Goal: Navigation & Orientation: Find specific page/section

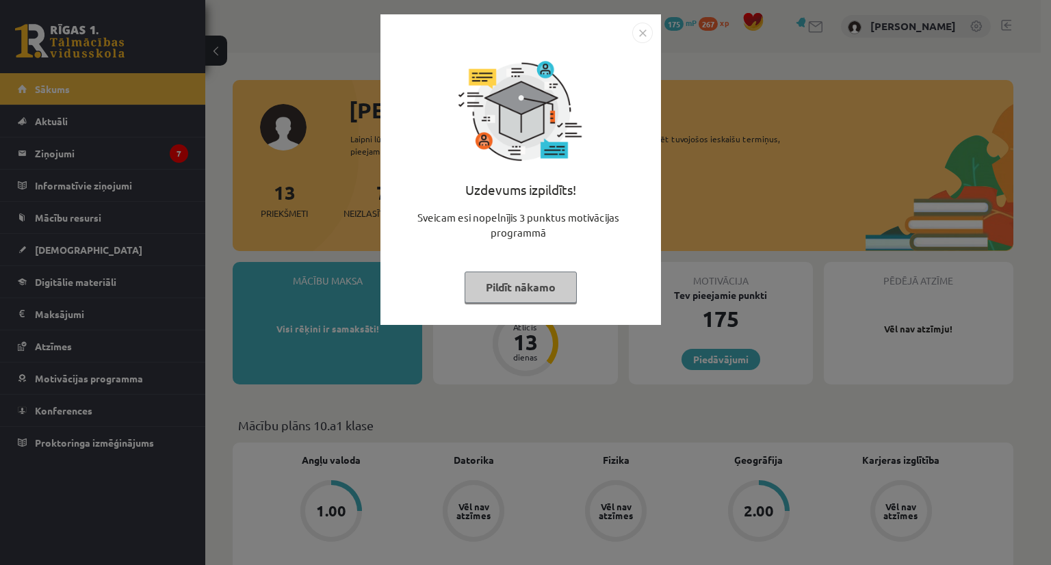
click at [646, 34] on img "Close" at bounding box center [642, 33] width 21 height 21
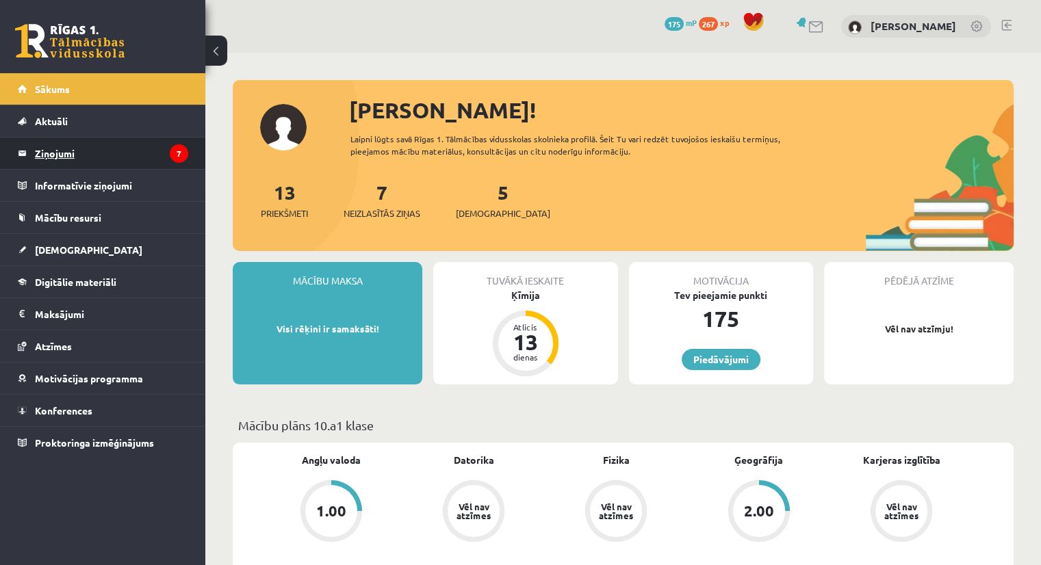
click at [169, 154] on legend "Ziņojumi 7" at bounding box center [111, 153] width 153 height 31
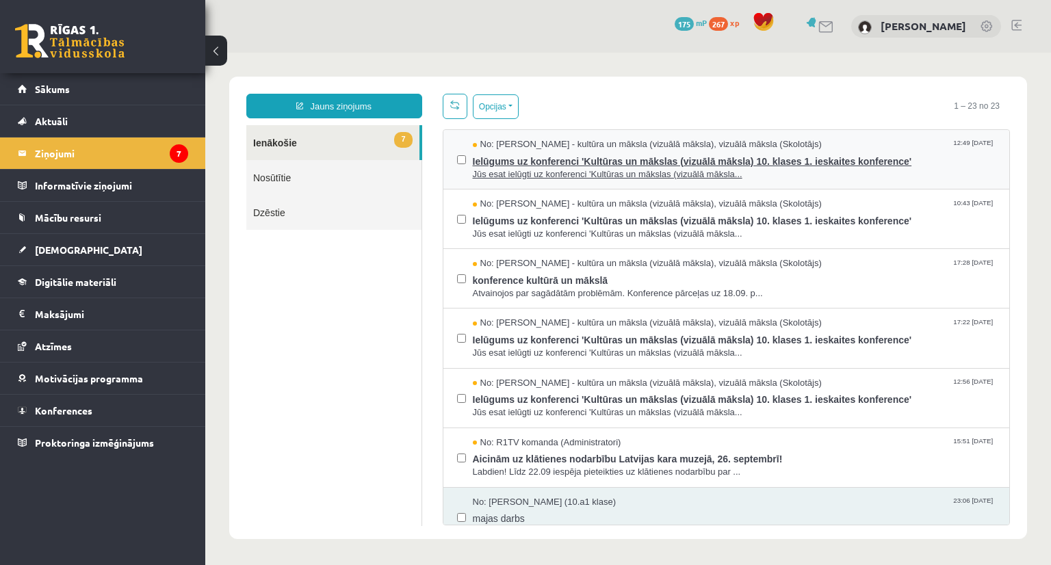
click at [604, 159] on span "Ielūgums uz konferenci 'Kultūras un mākslas (vizuālā māksla) 10. klases 1. iesk…" at bounding box center [735, 159] width 524 height 17
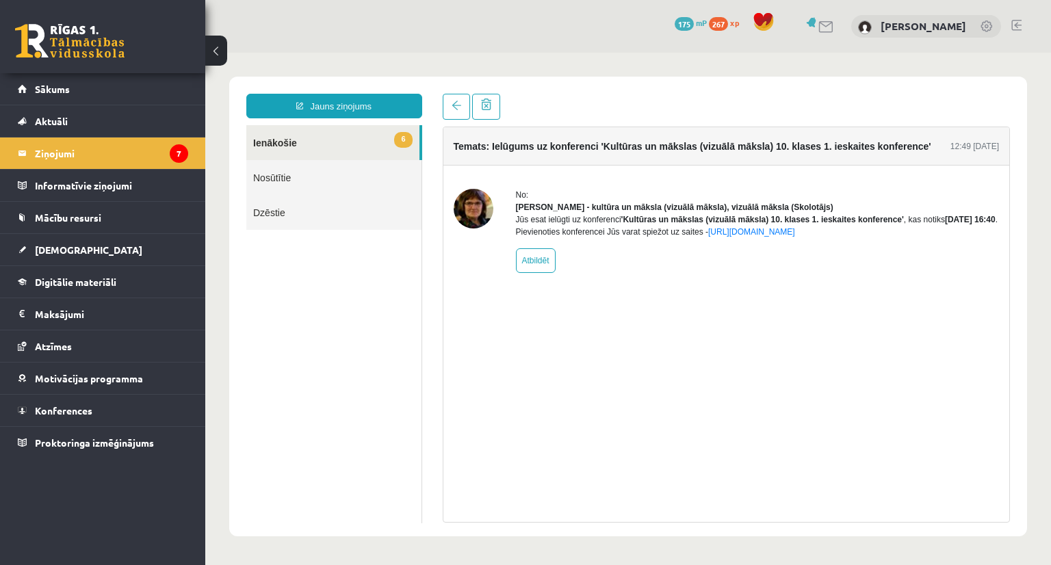
click at [320, 141] on link "6 Ienākošie" at bounding box center [332, 142] width 173 height 35
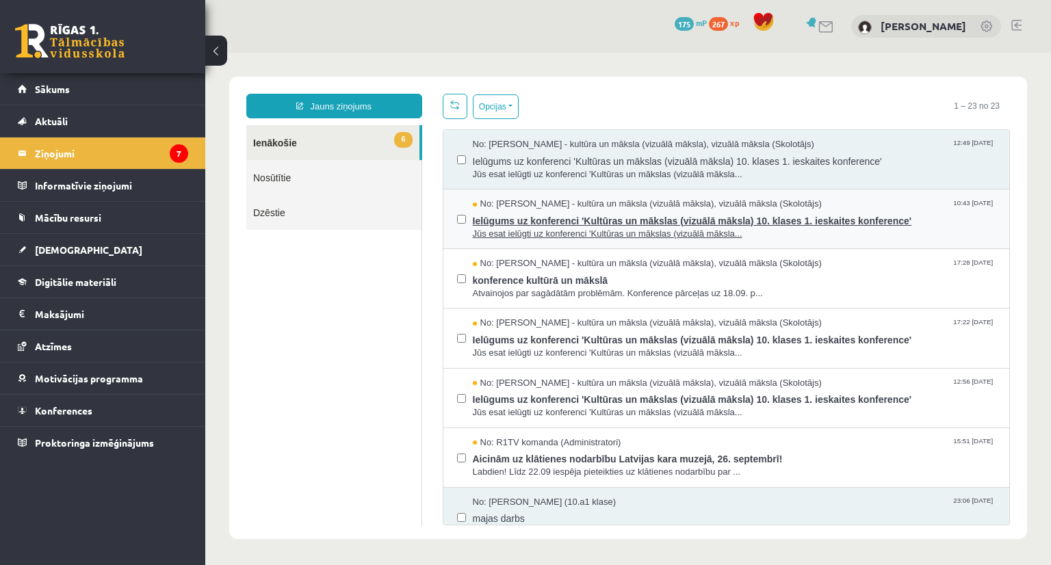
click at [539, 216] on span "Ielūgums uz konferenci 'Kultūras un mākslas (vizuālā māksla) 10. klases 1. iesk…" at bounding box center [735, 219] width 524 height 17
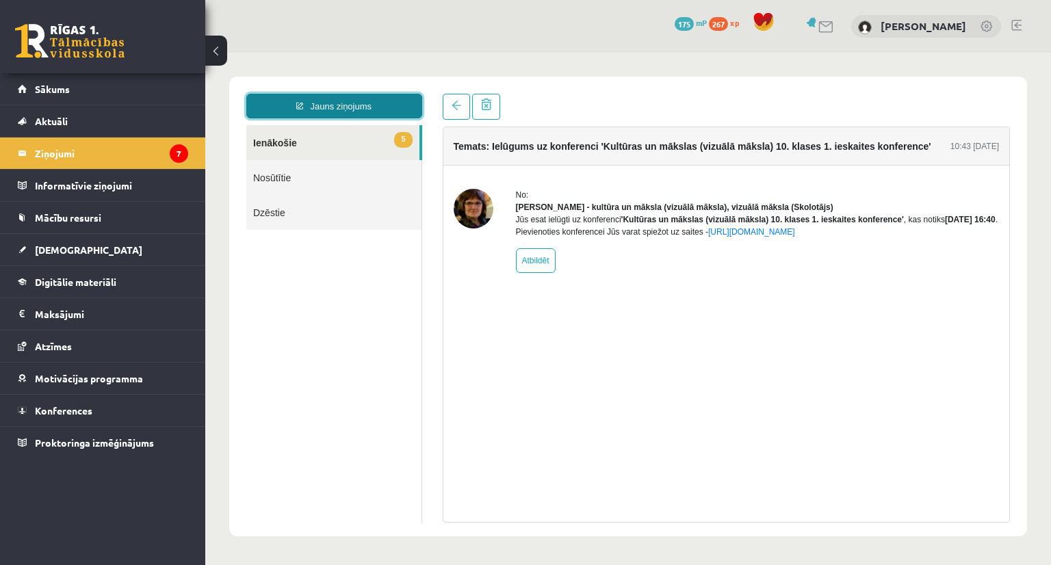
click at [350, 110] on link "Jauns ziņojums" at bounding box center [334, 106] width 176 height 25
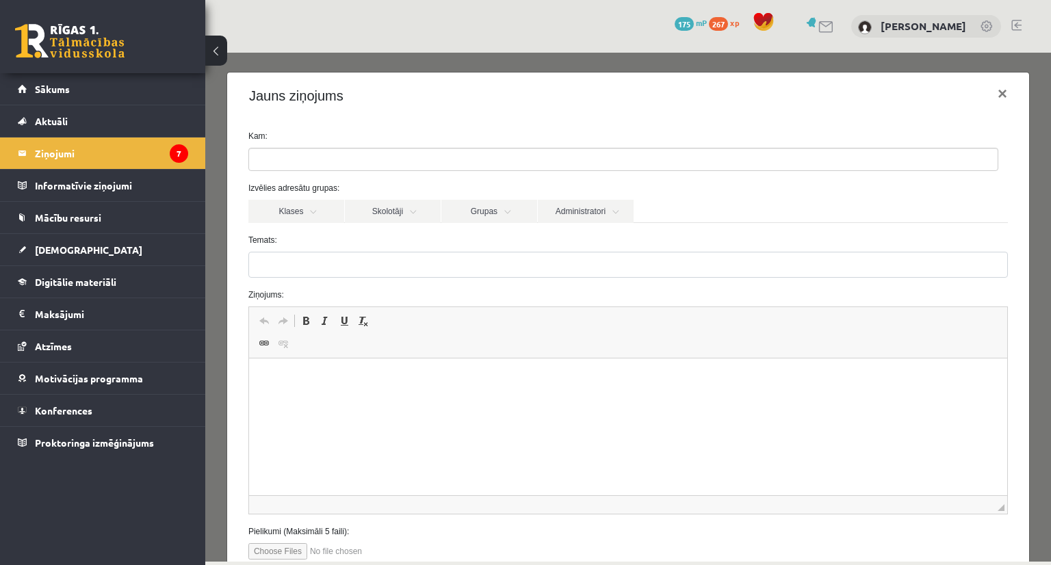
click at [209, 44] on button at bounding box center [216, 51] width 22 height 30
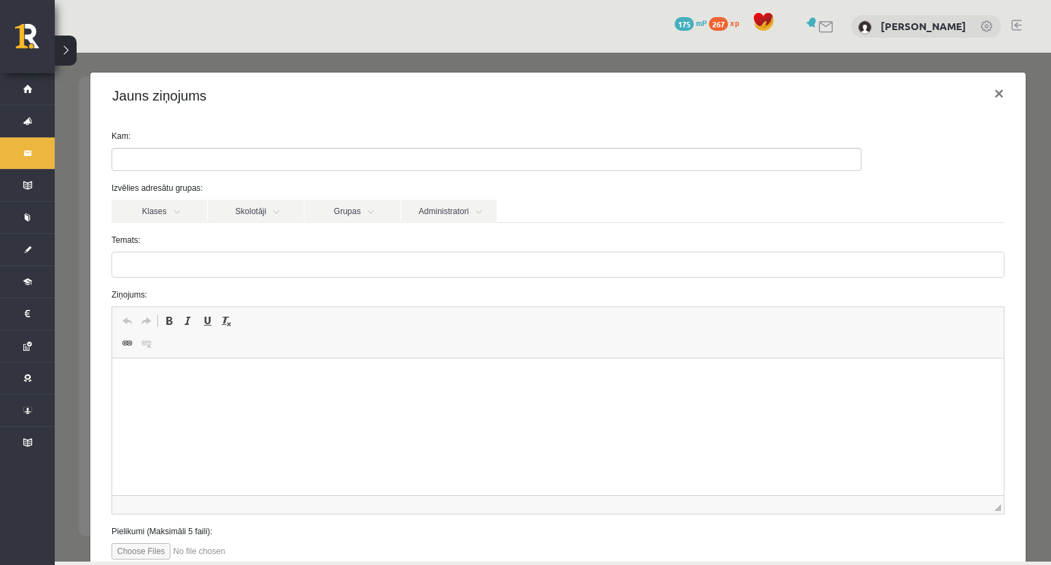
click at [57, 44] on button at bounding box center [66, 51] width 22 height 30
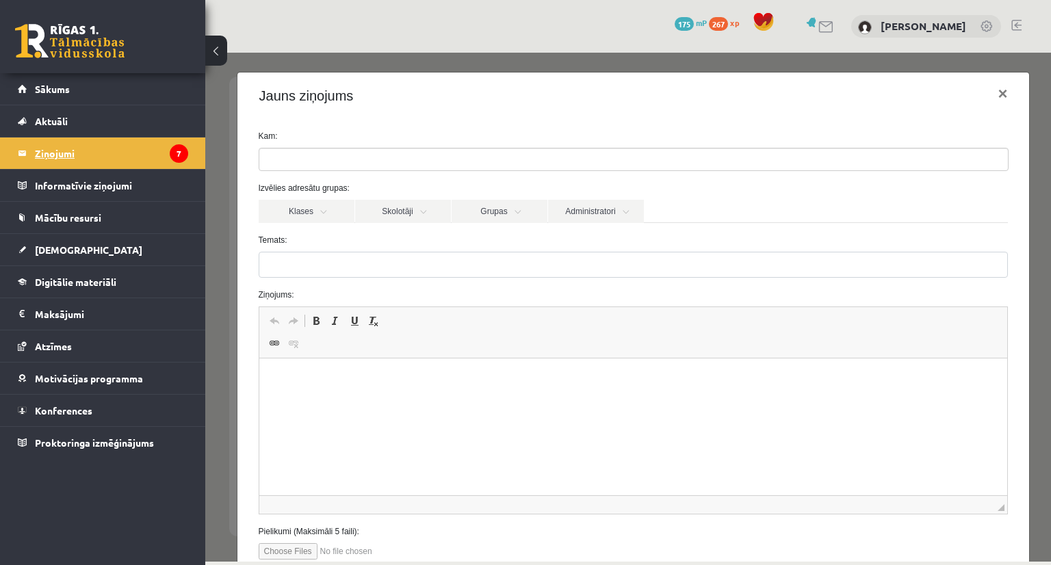
click at [93, 146] on legend "Ziņojumi 7" at bounding box center [111, 153] width 153 height 31
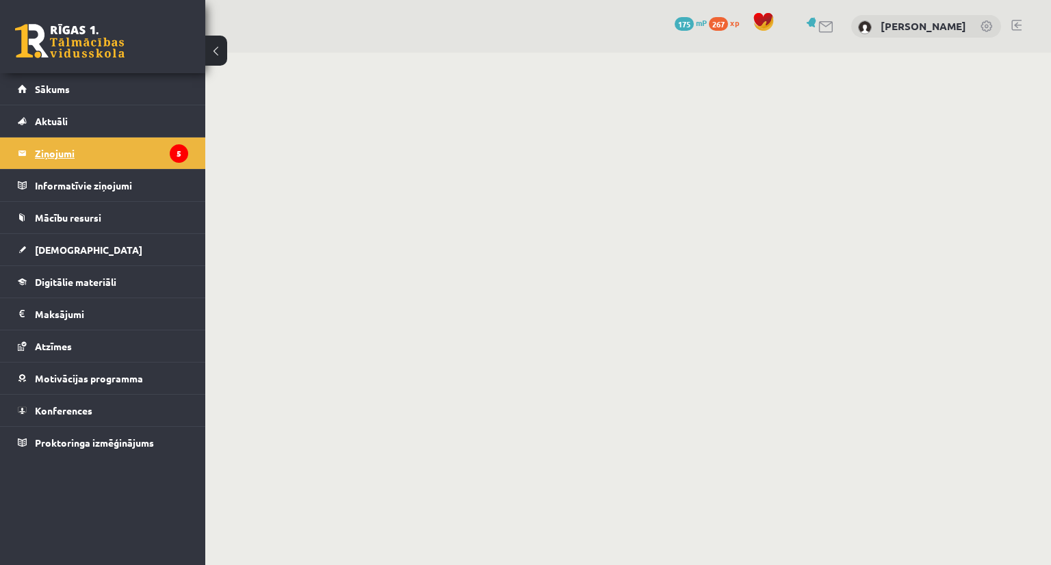
click at [142, 143] on legend "Ziņojumi 5" at bounding box center [111, 153] width 153 height 31
click at [150, 105] on li "Aktuāli Kā mācīties eSKOLĀ Kontakti Normatīvie akti Online konsultācijas Skolot…" at bounding box center [102, 121] width 205 height 33
click at [140, 126] on link "Aktuāli" at bounding box center [103, 120] width 170 height 31
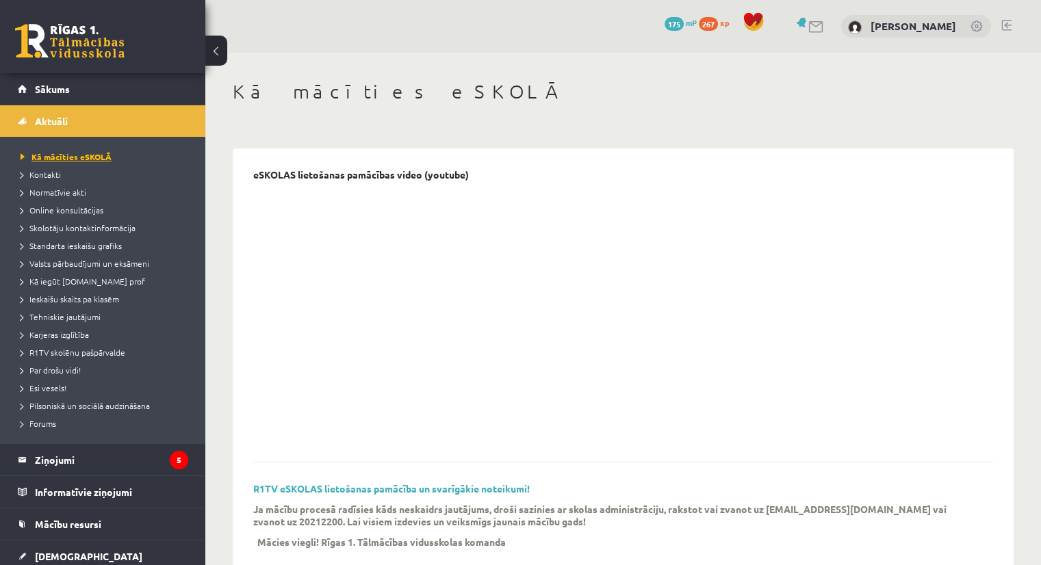
click at [123, 151] on link "Kā mācīties eSKOLĀ" at bounding box center [106, 157] width 171 height 12
click at [103, 92] on link "Sākums" at bounding box center [103, 88] width 170 height 31
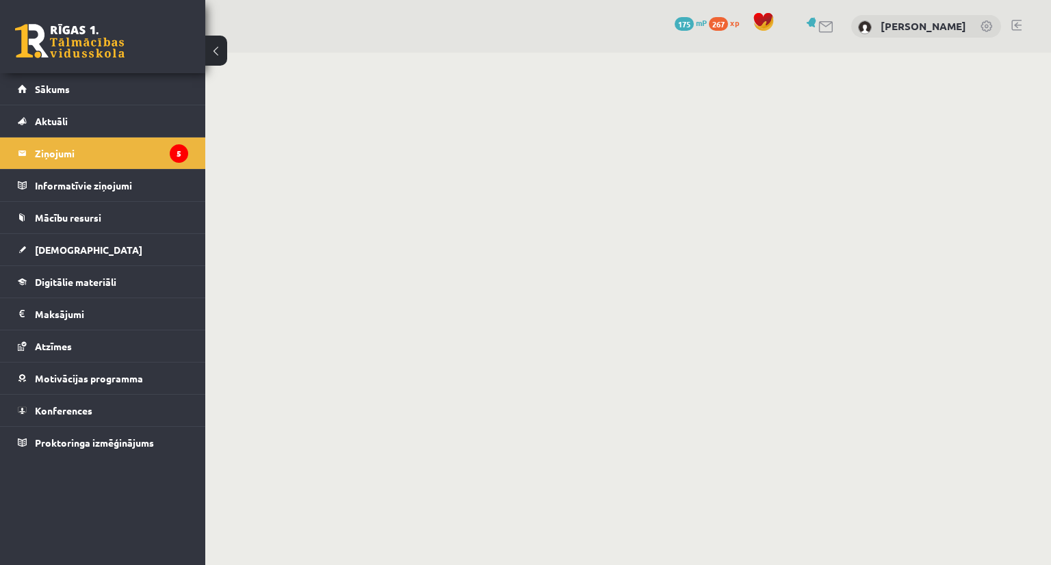
click at [103, 157] on legend "Ziņojumi 5" at bounding box center [111, 153] width 153 height 31
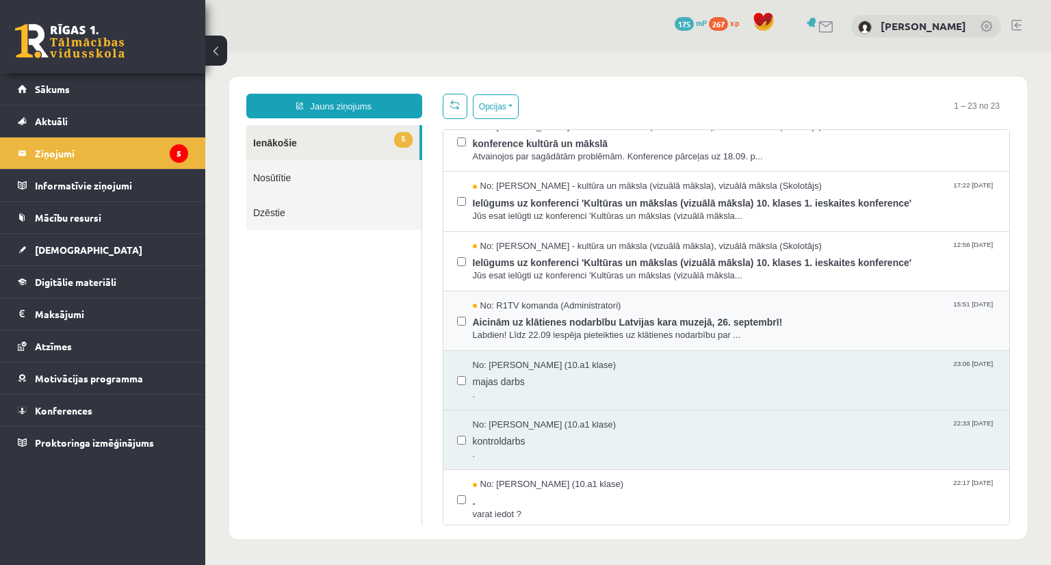
scroll to position [205, 0]
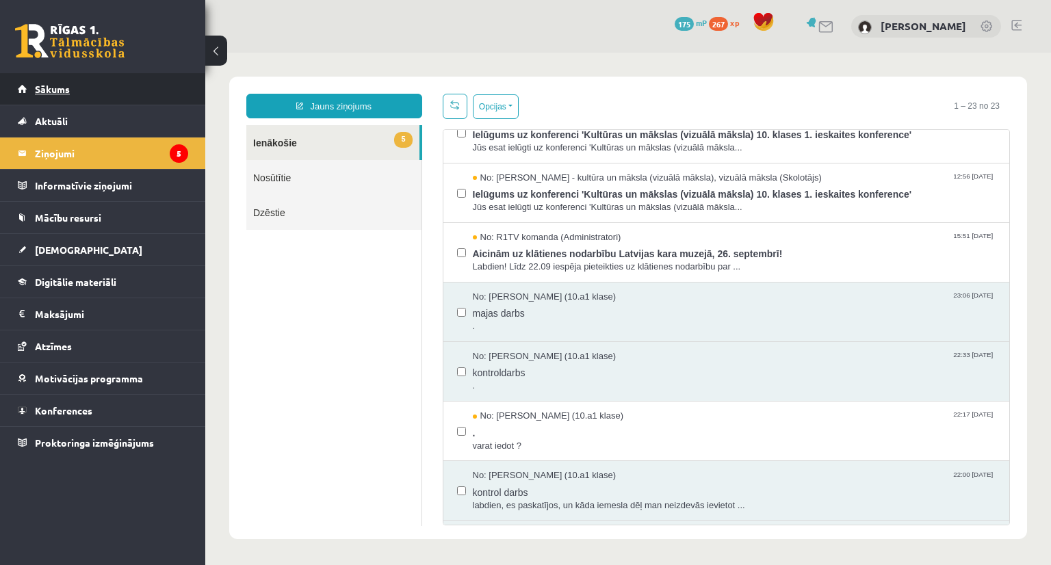
click at [125, 96] on link "Sākums" at bounding box center [103, 88] width 170 height 31
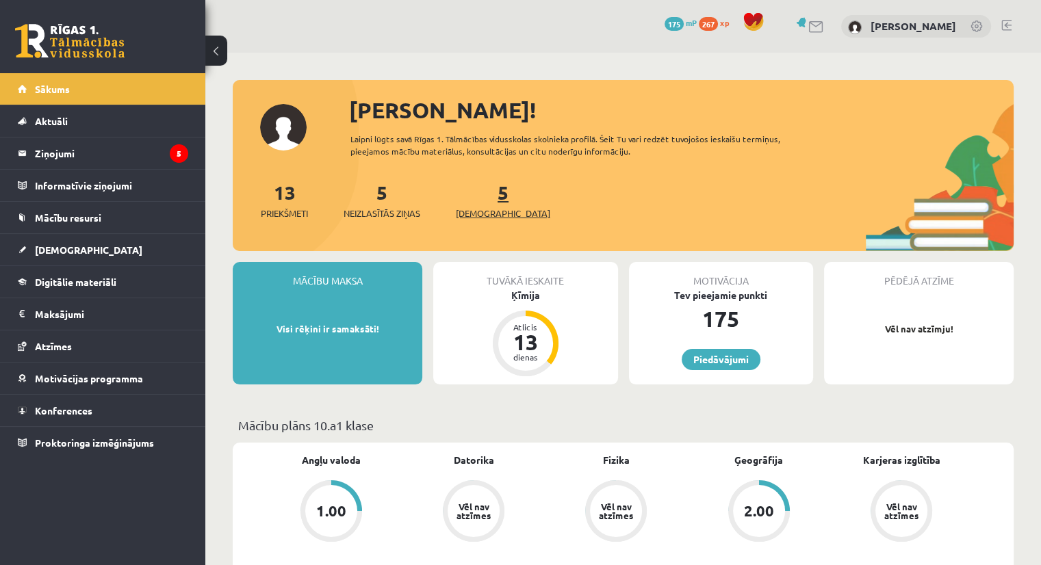
click at [474, 203] on div "5 [DEMOGRAPHIC_DATA]" at bounding box center [503, 199] width 94 height 42
click at [475, 209] on span "[DEMOGRAPHIC_DATA]" at bounding box center [503, 214] width 94 height 14
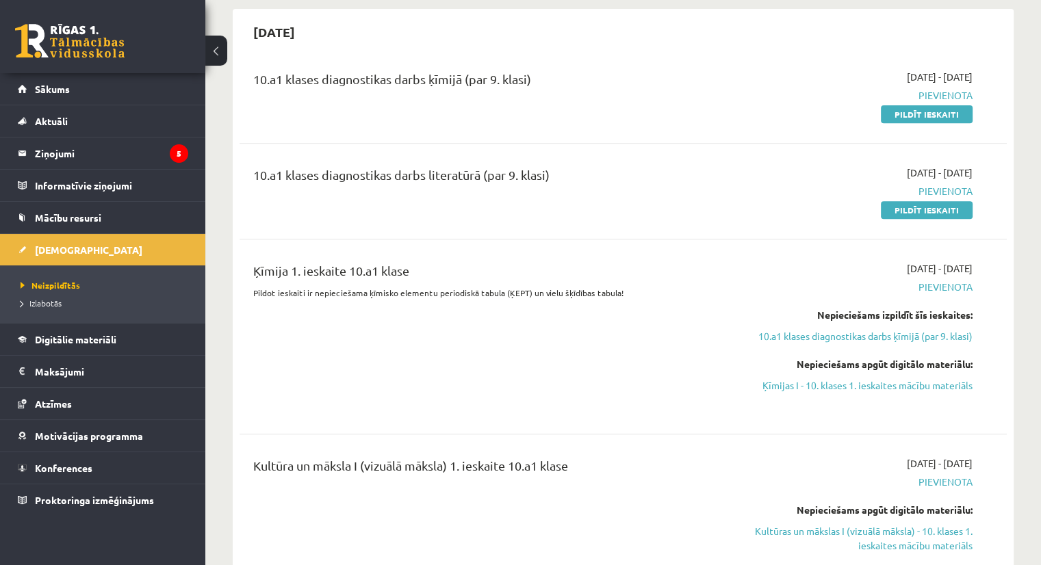
scroll to position [548, 0]
